Goal: Check status: Check status

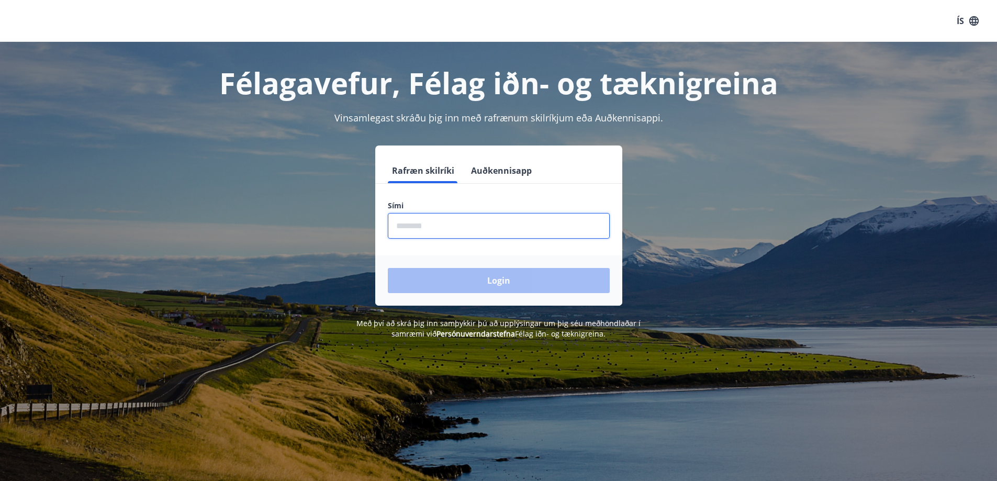
click at [410, 222] on input "phone" at bounding box center [499, 226] width 222 height 26
type input "********"
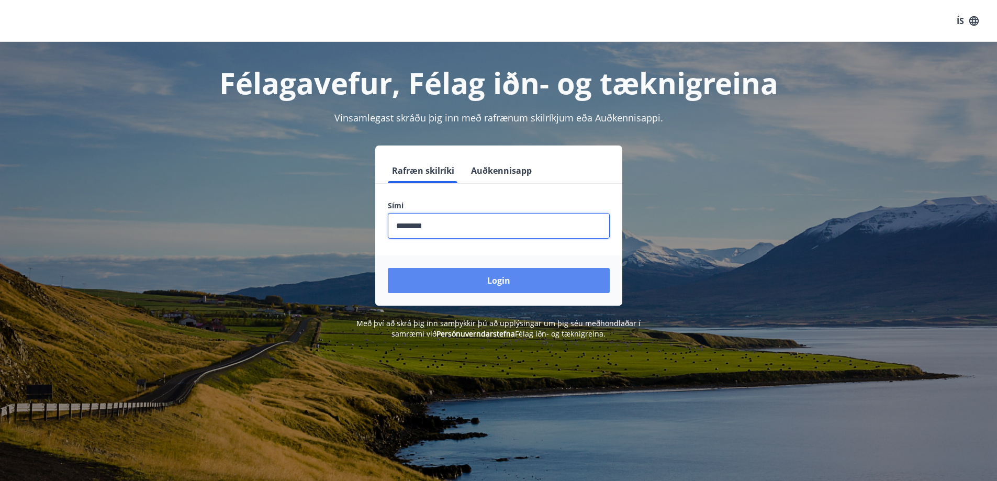
click at [487, 281] on button "Login" at bounding box center [499, 280] width 222 height 25
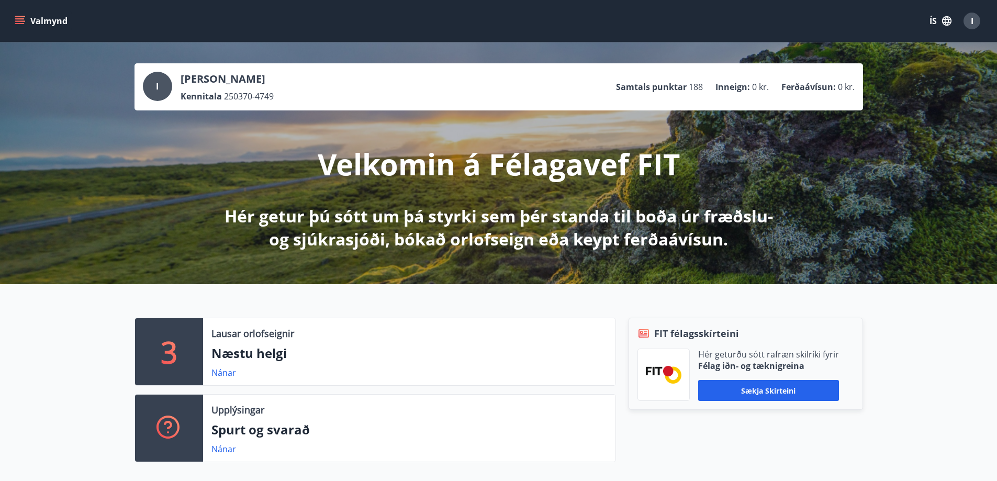
click at [19, 16] on icon "menu" at bounding box center [21, 16] width 12 height 1
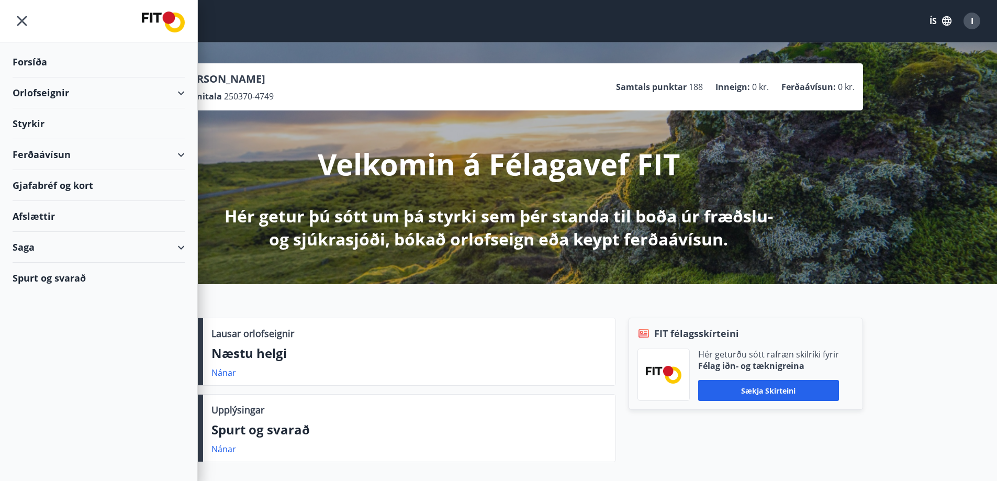
click at [179, 246] on div "Saga" at bounding box center [99, 247] width 172 height 31
click at [60, 408] on div "Skilagreinar" at bounding box center [98, 405] width 155 height 22
